Goal: Task Accomplishment & Management: Complete application form

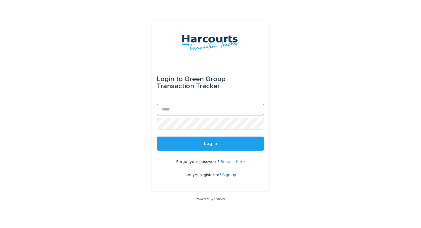
click at [226, 106] on input "Email" at bounding box center [211, 110] width 108 height 12
type input "**********"
click at [157, 136] on button "Log in" at bounding box center [211, 143] width 108 height 14
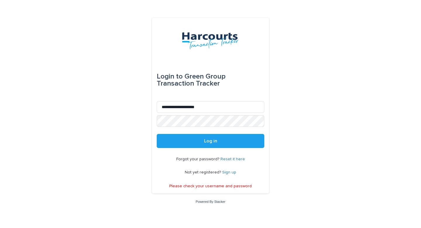
click at [213, 130] on form "**********" at bounding box center [211, 103] width 108 height 89
click at [157, 134] on button "Log in" at bounding box center [211, 141] width 108 height 14
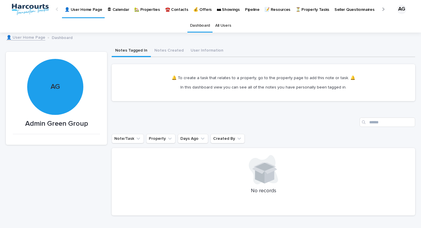
click at [150, 9] on p "🏡 Properties" at bounding box center [146, 6] width 25 height 12
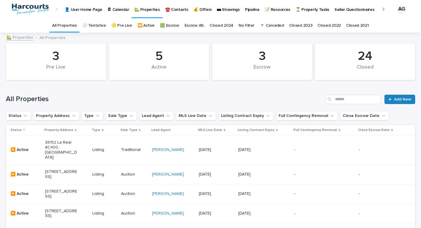
click at [403, 102] on link "Add New" at bounding box center [400, 99] width 31 height 9
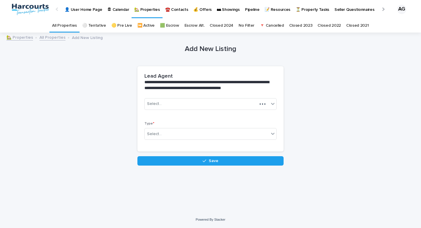
scroll to position [4, 0]
click at [235, 99] on div "Select..." at bounding box center [207, 104] width 124 height 10
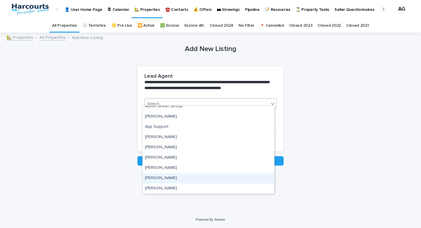
click at [226, 181] on div "[PERSON_NAME]" at bounding box center [209, 178] width 132 height 10
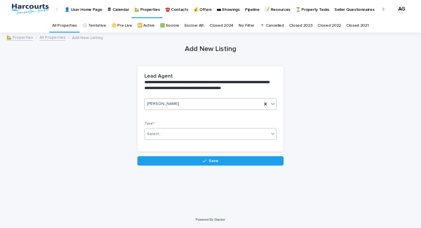
click at [242, 129] on div "Select..." at bounding box center [207, 134] width 124 height 10
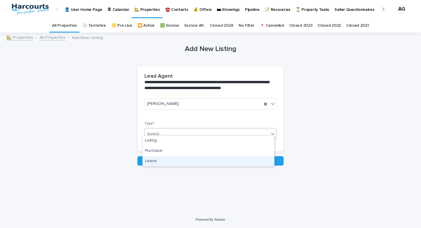
click at [229, 160] on div "Lease" at bounding box center [209, 161] width 132 height 10
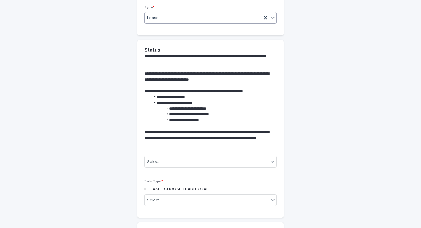
scroll to position [163, 0]
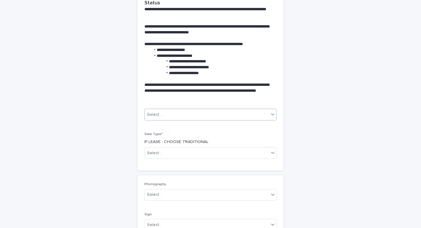
click at [232, 116] on div "Select..." at bounding box center [207, 115] width 124 height 10
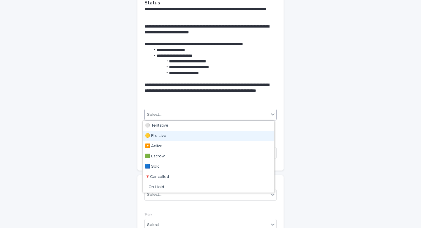
click at [233, 137] on div "🟡 Pre Live" at bounding box center [209, 136] width 132 height 10
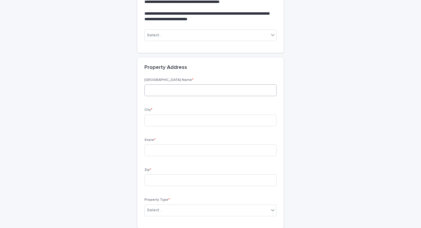
scroll to position [225, 0]
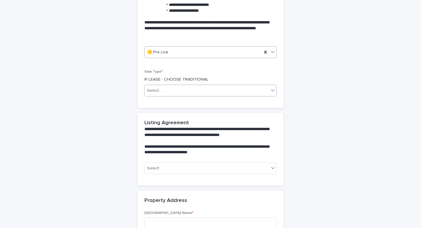
click at [223, 92] on div "Select..." at bounding box center [207, 91] width 124 height 10
click at [224, 112] on div "Traditional" at bounding box center [209, 112] width 132 height 10
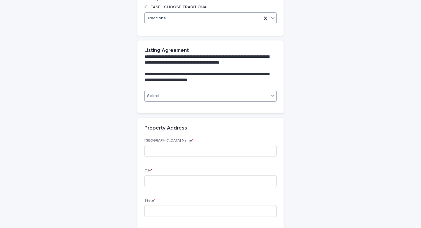
scroll to position [298, 0]
click at [225, 95] on div "Select..." at bounding box center [207, 96] width 124 height 10
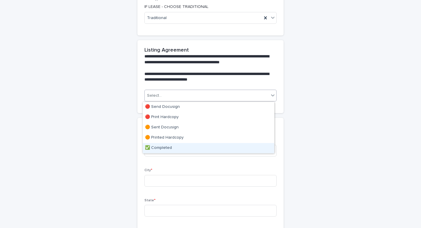
click at [218, 149] on div "✅ Completed" at bounding box center [209, 148] width 132 height 10
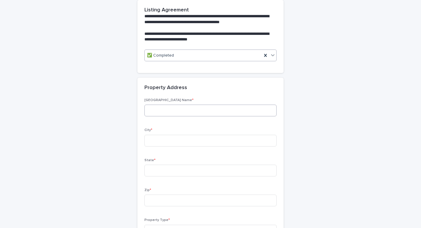
scroll to position [339, 0]
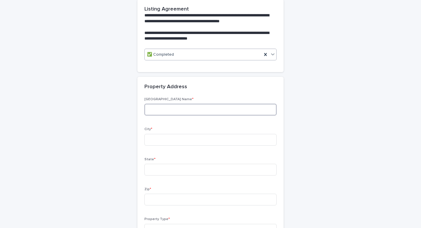
click at [226, 110] on input at bounding box center [211, 110] width 132 height 12
click at [155, 109] on input "**********" at bounding box center [211, 110] width 132 height 12
click at [203, 107] on input "**********" at bounding box center [211, 110] width 132 height 12
click at [198, 114] on input "**********" at bounding box center [211, 110] width 132 height 12
type input "**********"
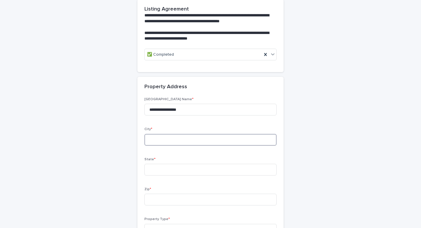
click at [205, 137] on input at bounding box center [211, 140] width 132 height 12
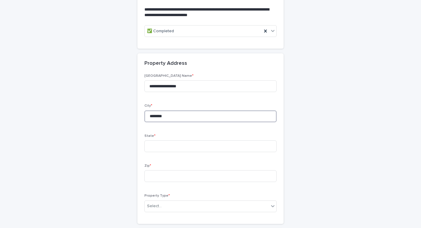
scroll to position [442, 0]
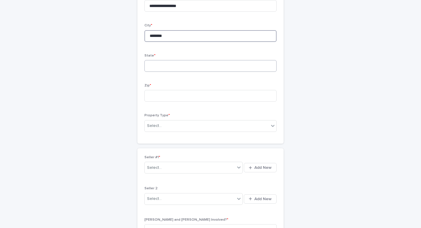
type input "********"
click at [178, 62] on input at bounding box center [211, 66] width 132 height 12
type input "**"
click at [192, 94] on input at bounding box center [211, 96] width 132 height 12
type input "*****"
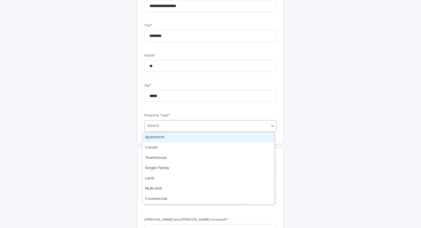
click at [203, 126] on div "Select..." at bounding box center [207, 126] width 124 height 10
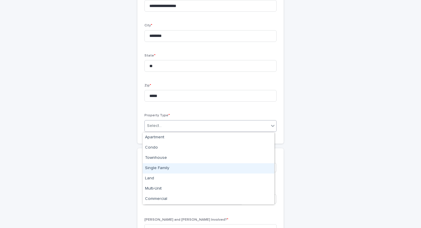
click at [210, 168] on div "Single Family" at bounding box center [209, 168] width 132 height 10
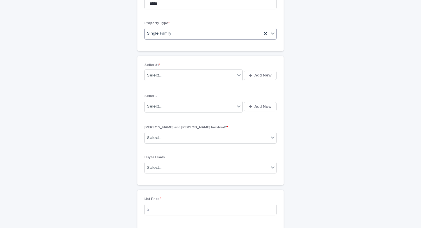
scroll to position [540, 0]
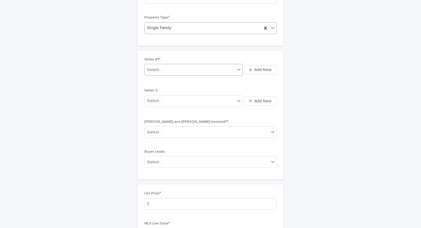
click at [236, 68] on icon at bounding box center [239, 69] width 6 height 6
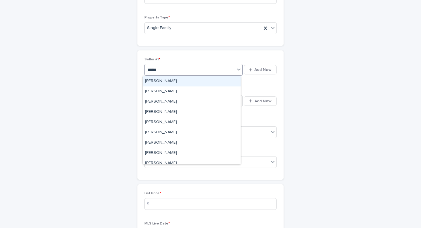
type input "*******"
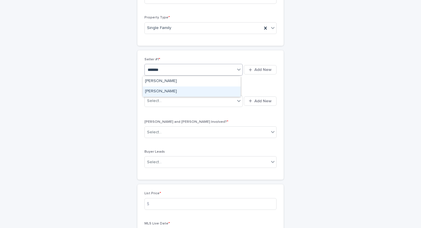
click at [225, 90] on div "Eric Martin" at bounding box center [192, 91] width 98 height 10
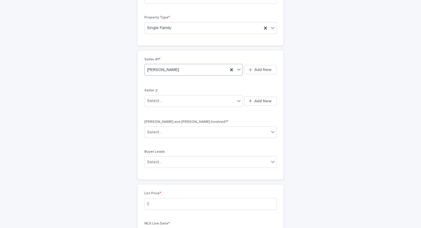
click at [108, 113] on div "**********" at bounding box center [211, 70] width 410 height 1154
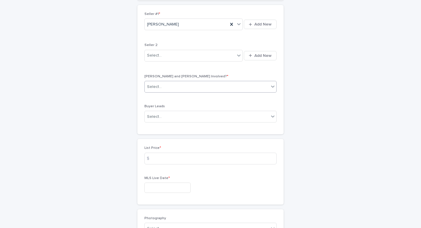
click at [200, 85] on div "Select..." at bounding box center [207, 87] width 124 height 10
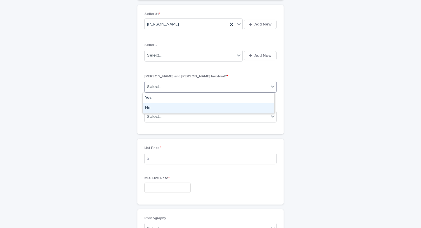
click at [204, 111] on div "No" at bounding box center [209, 108] width 132 height 10
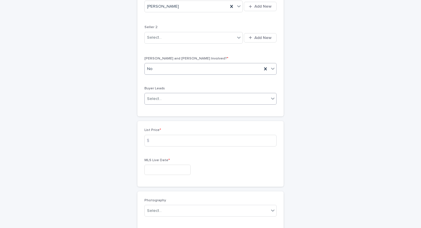
scroll to position [604, 0]
click at [194, 100] on div "Select..." at bounding box center [207, 99] width 124 height 10
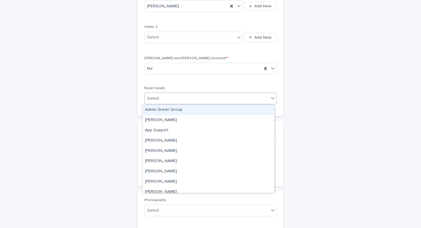
scroll to position [4, 0]
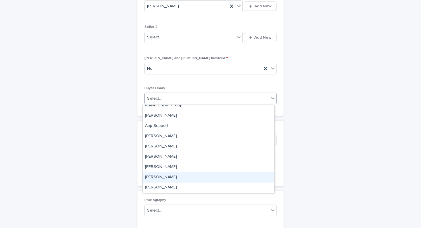
click at [182, 176] on div "Justin Green" at bounding box center [209, 177] width 132 height 10
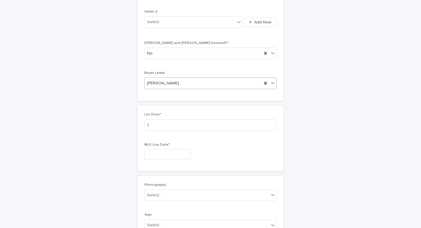
scroll to position [647, 0]
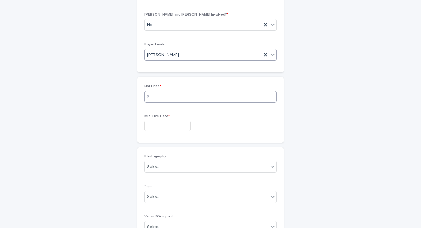
click at [162, 95] on input at bounding box center [211, 97] width 132 height 12
type input "*******"
click at [174, 127] on input "text" at bounding box center [168, 126] width 46 height 10
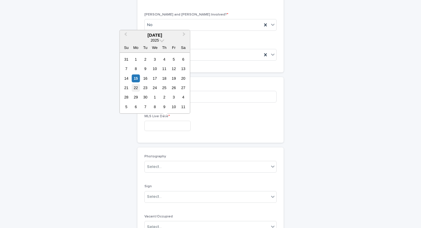
click at [137, 87] on div "22" at bounding box center [136, 88] width 8 height 8
type input "**********"
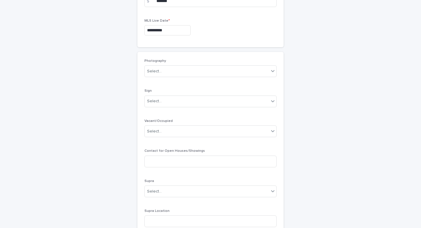
scroll to position [744, 0]
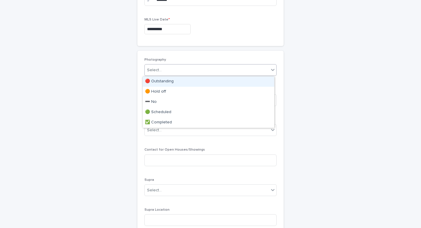
click at [217, 73] on div "Select..." at bounding box center [207, 70] width 124 height 10
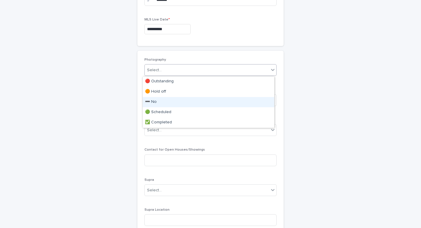
click at [216, 102] on div "➖ No" at bounding box center [209, 102] width 132 height 10
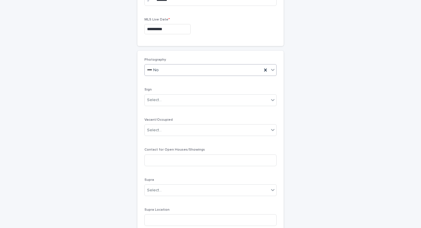
click at [214, 70] on div "➖ No" at bounding box center [203, 70] width 117 height 10
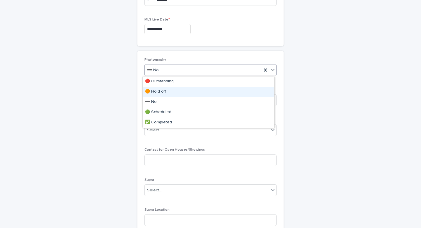
click at [214, 92] on div "🟠 Hold off" at bounding box center [209, 92] width 132 height 10
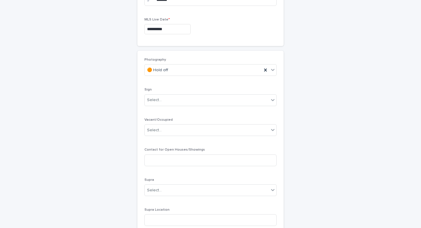
click at [211, 107] on div "Sign Select..." at bounding box center [211, 98] width 132 height 23
click at [211, 104] on div "Select..." at bounding box center [207, 100] width 124 height 10
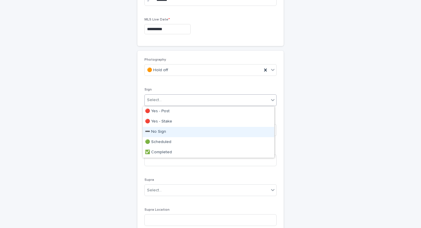
click at [209, 128] on div "➖ No Sign" at bounding box center [209, 132] width 132 height 10
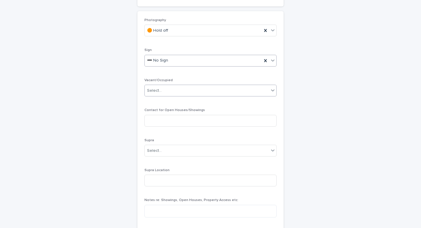
scroll to position [785, 0]
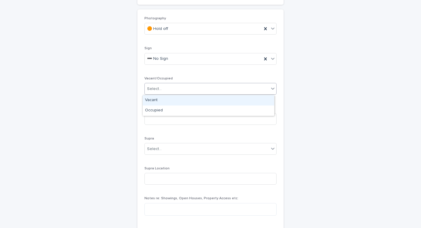
click at [215, 86] on div "Select..." at bounding box center [207, 89] width 124 height 10
click at [212, 104] on div "Vacant" at bounding box center [209, 100] width 132 height 10
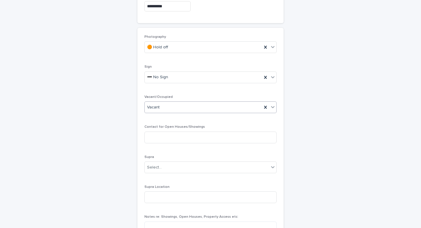
scroll to position [767, 0]
click at [265, 47] on icon at bounding box center [266, 47] width 6 height 6
click at [263, 78] on icon at bounding box center [266, 77] width 6 height 6
click at [263, 108] on icon at bounding box center [266, 107] width 6 height 6
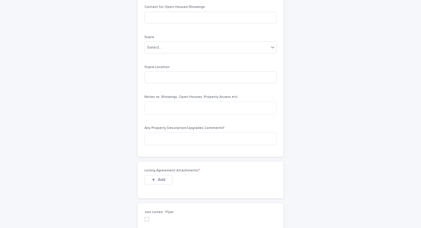
scroll to position [986, 0]
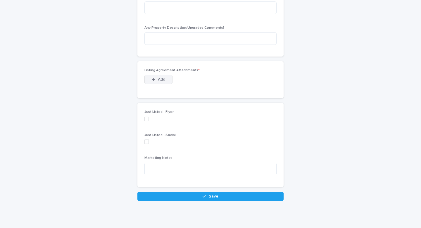
click at [167, 78] on button "Add" at bounding box center [159, 79] width 28 height 9
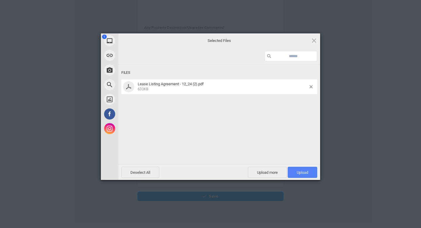
click at [306, 169] on span "Upload 1" at bounding box center [303, 172] width 30 height 11
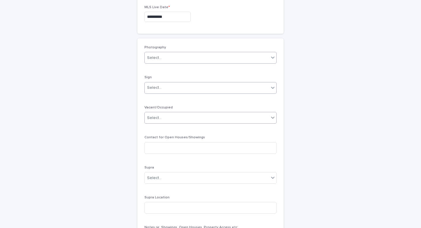
scroll to position [729, 0]
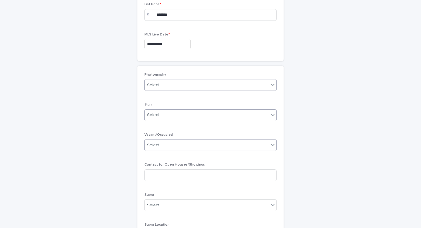
click at [193, 84] on div "Select..." at bounding box center [207, 85] width 124 height 10
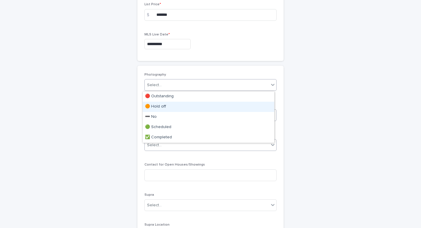
click at [194, 108] on div "🟠 Hold off" at bounding box center [209, 107] width 132 height 10
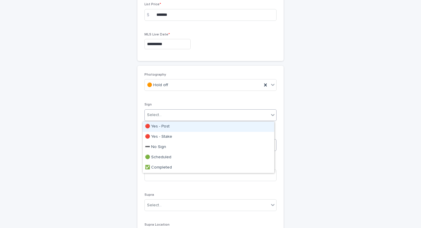
click at [189, 115] on div "Select..." at bounding box center [207, 115] width 124 height 10
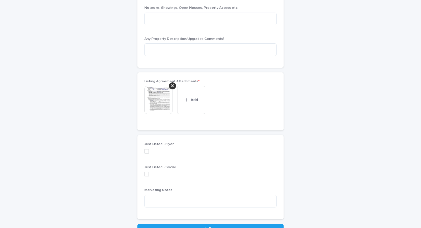
scroll to position [1031, 0]
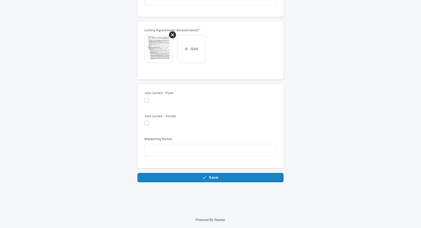
click at [220, 177] on button "Save" at bounding box center [211, 177] width 146 height 9
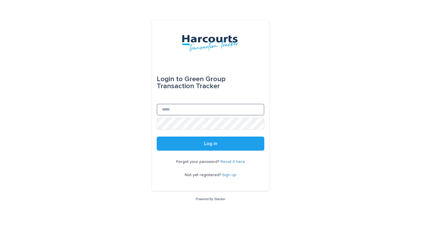
click at [227, 115] on input "Email" at bounding box center [211, 110] width 108 height 12
type input "**********"
click at [157, 136] on button "Log in" at bounding box center [211, 143] width 108 height 14
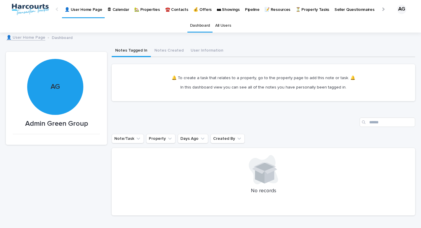
click at [146, 11] on p "🏡 Properties" at bounding box center [146, 6] width 25 height 12
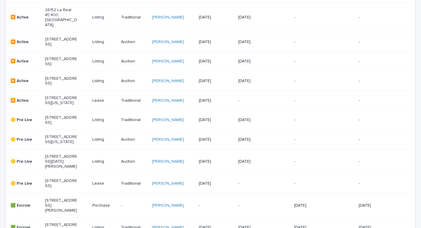
scroll to position [62, 0]
